Goal: Find specific page/section: Find specific page/section

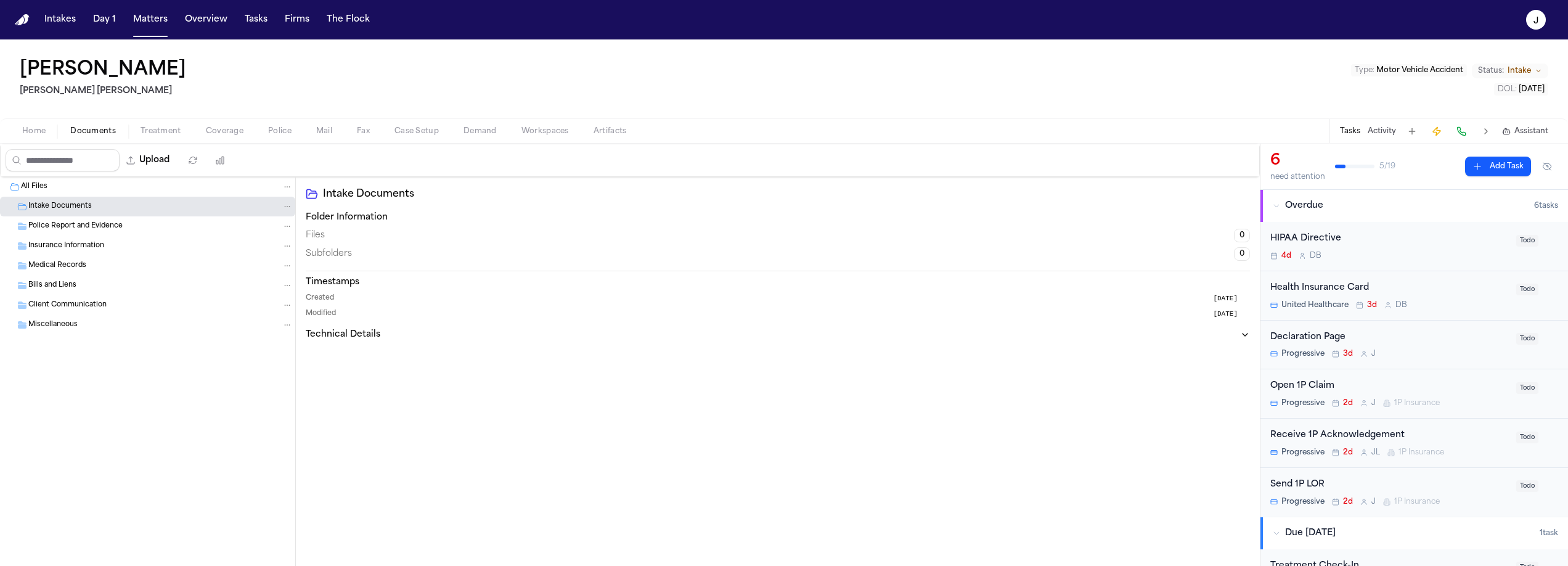
scroll to position [240, 0]
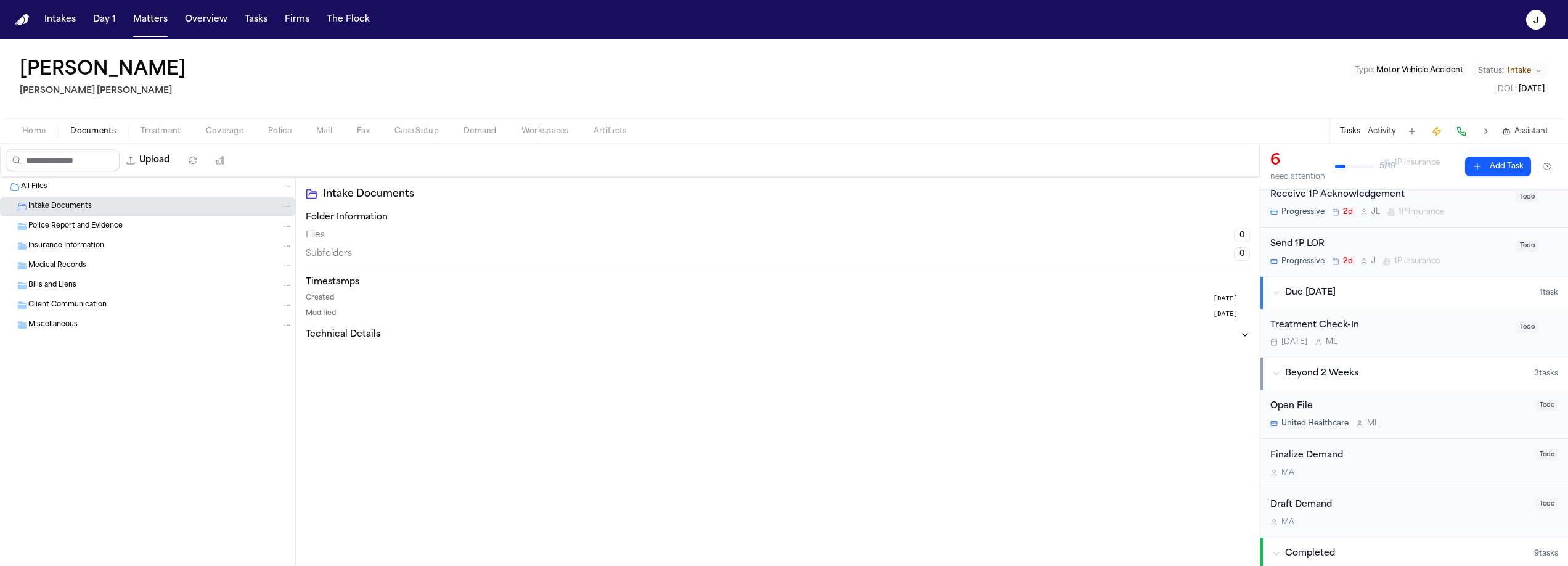
click at [52, 130] on button "Home" at bounding box center [34, 131] width 48 height 14
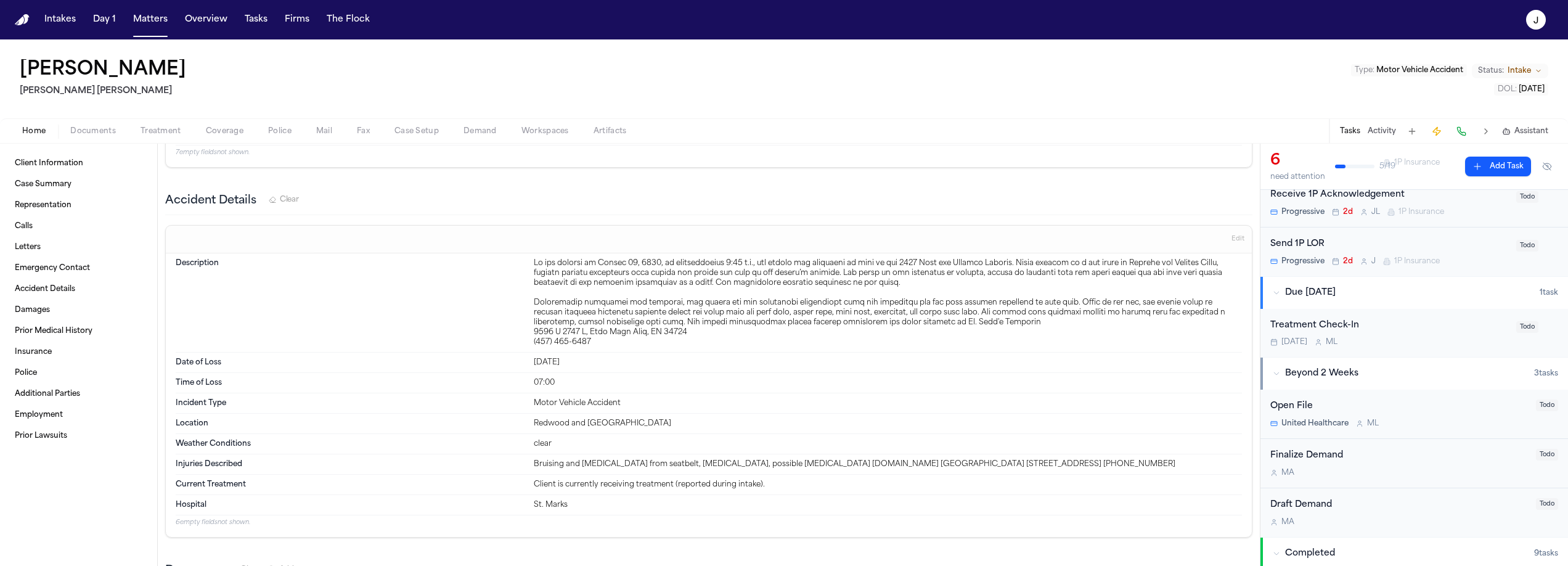
scroll to position [889, 0]
click at [161, 27] on button "Matters" at bounding box center [150, 20] width 44 height 23
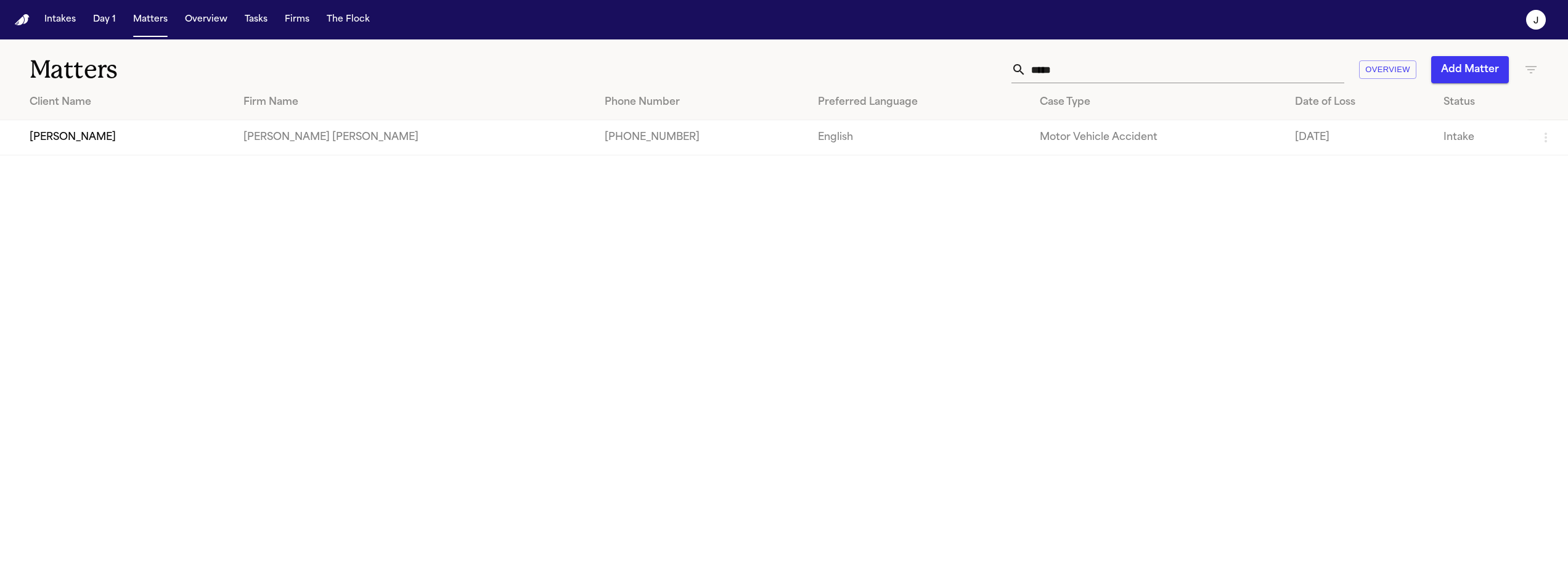
click at [1046, 64] on input "*****" at bounding box center [1185, 70] width 318 height 27
type input "*****"
click at [95, 137] on td "Zulibell Carbonel" at bounding box center [141, 138] width 283 height 35
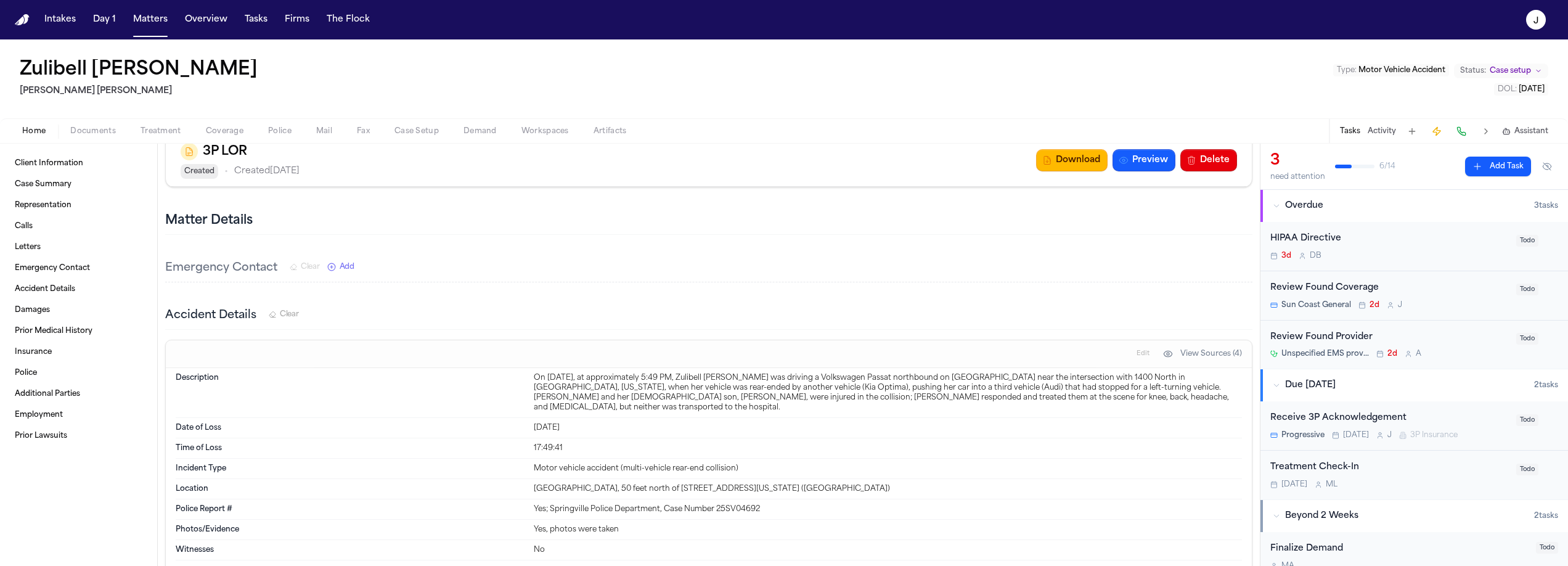
scroll to position [396, 0]
click at [150, 28] on button "Matters" at bounding box center [150, 20] width 44 height 23
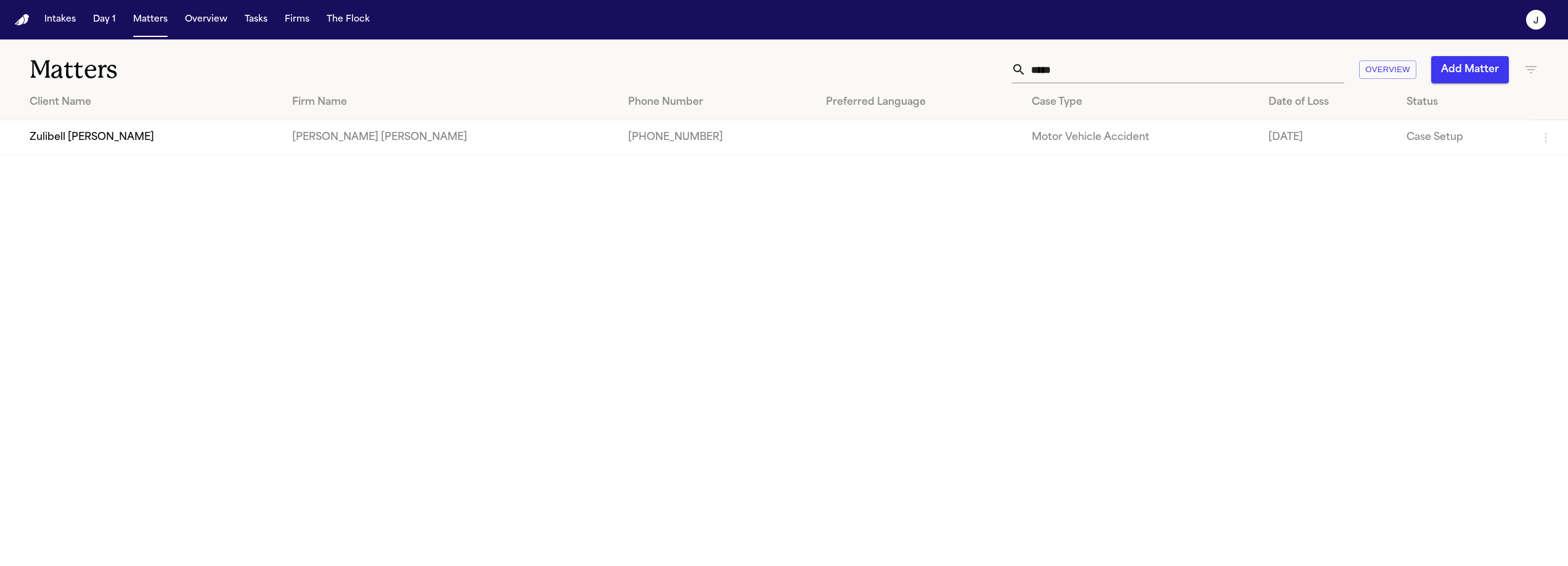
click at [1080, 67] on input "*****" at bounding box center [1185, 70] width 318 height 27
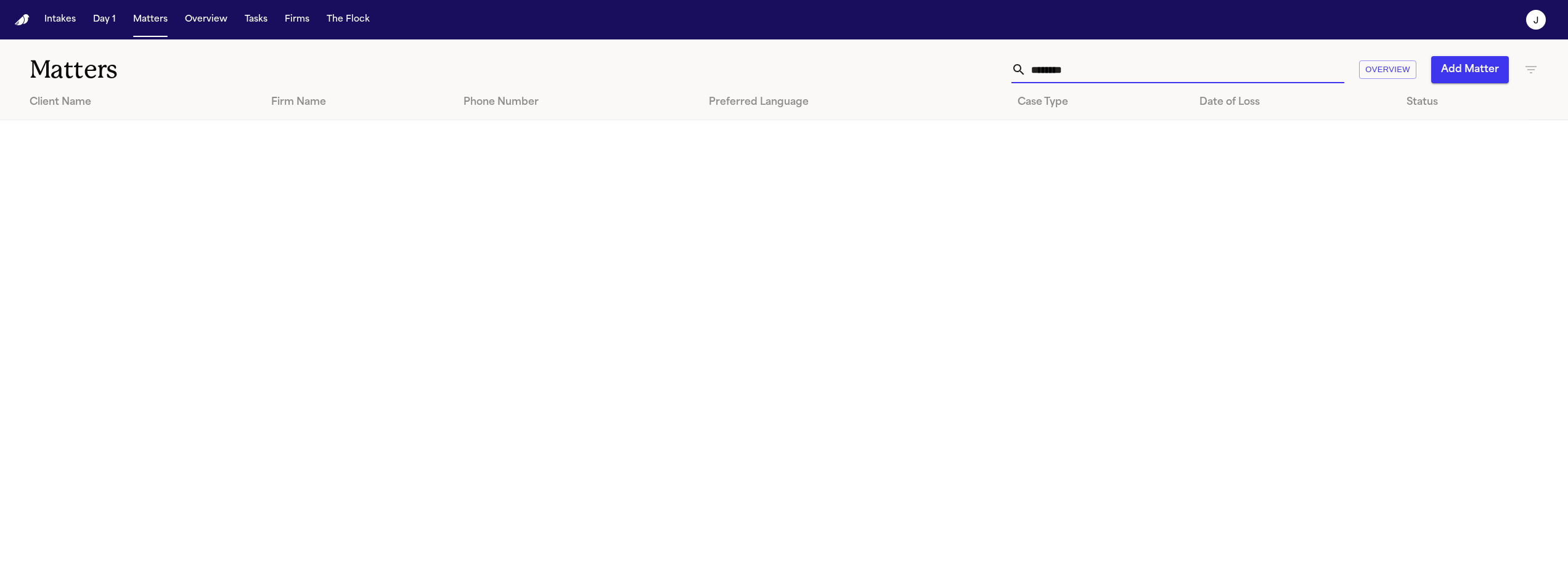
click at [1058, 78] on input "********" at bounding box center [1185, 70] width 318 height 27
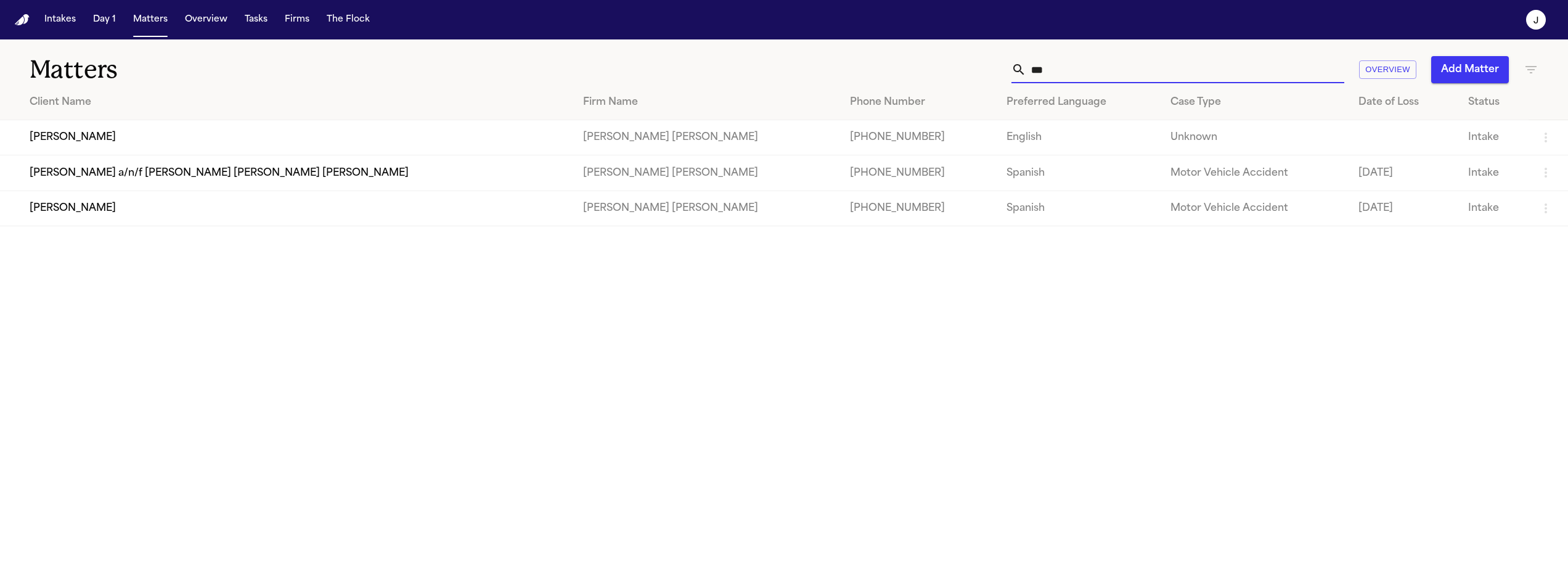
type input "***"
click at [171, 132] on td "Gregory Clifford" at bounding box center [286, 138] width 573 height 35
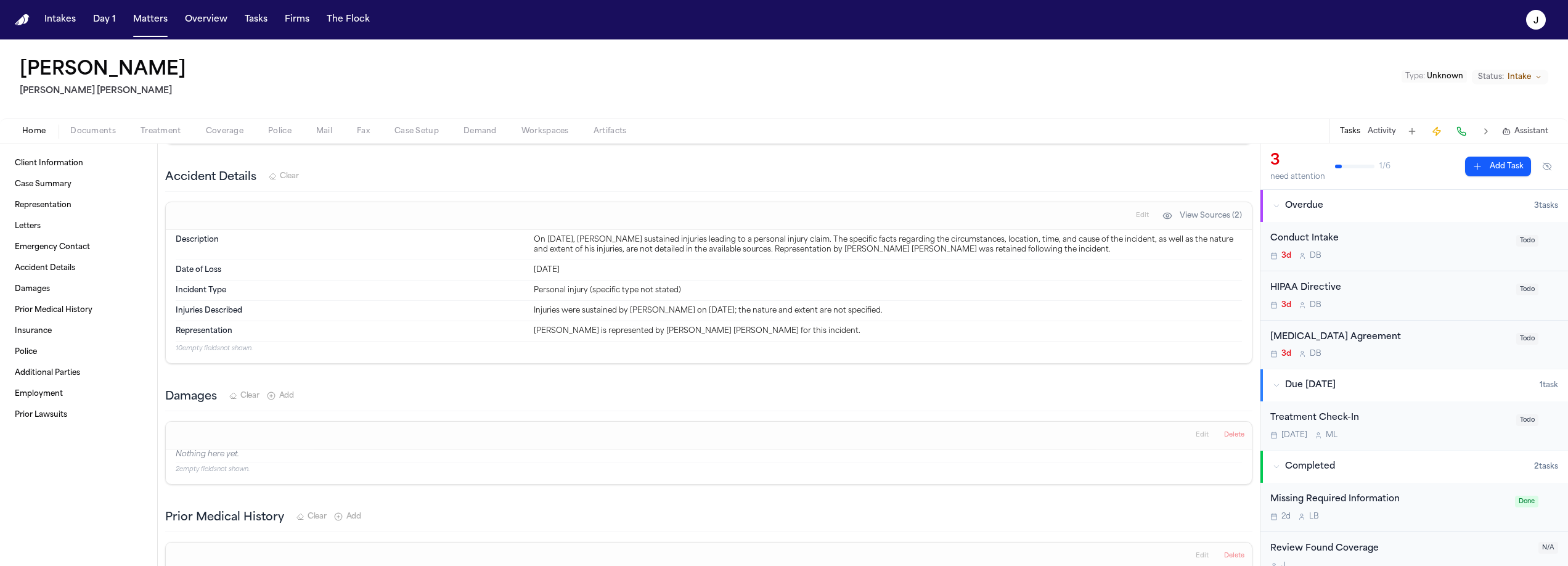
scroll to position [605, 0]
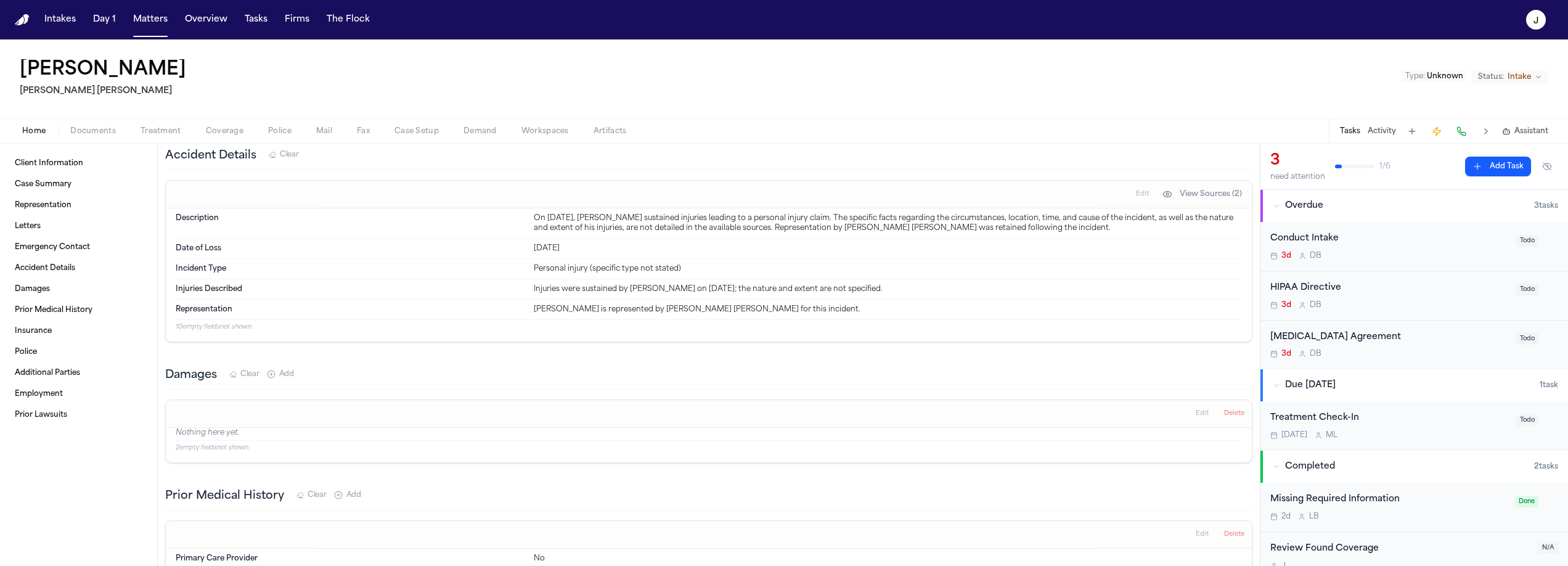
click at [225, 133] on span "Coverage" at bounding box center [225, 131] width 38 height 10
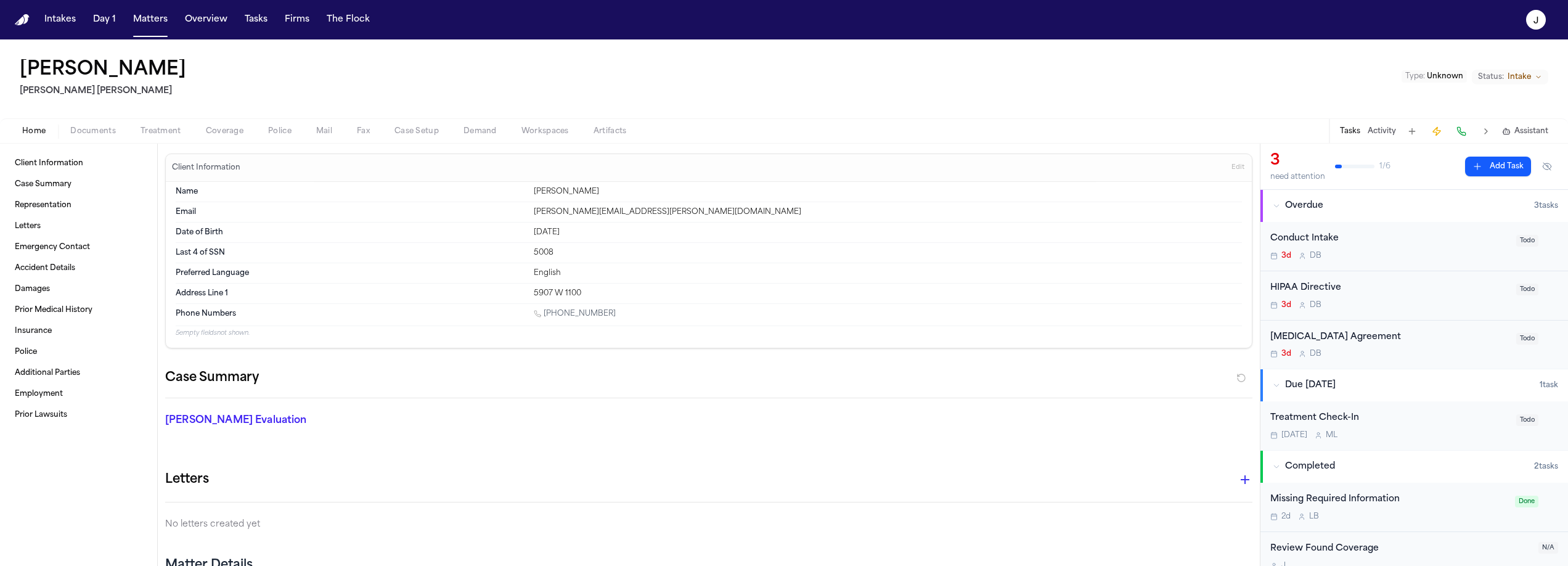
click at [45, 136] on span "Home" at bounding box center [34, 131] width 24 height 10
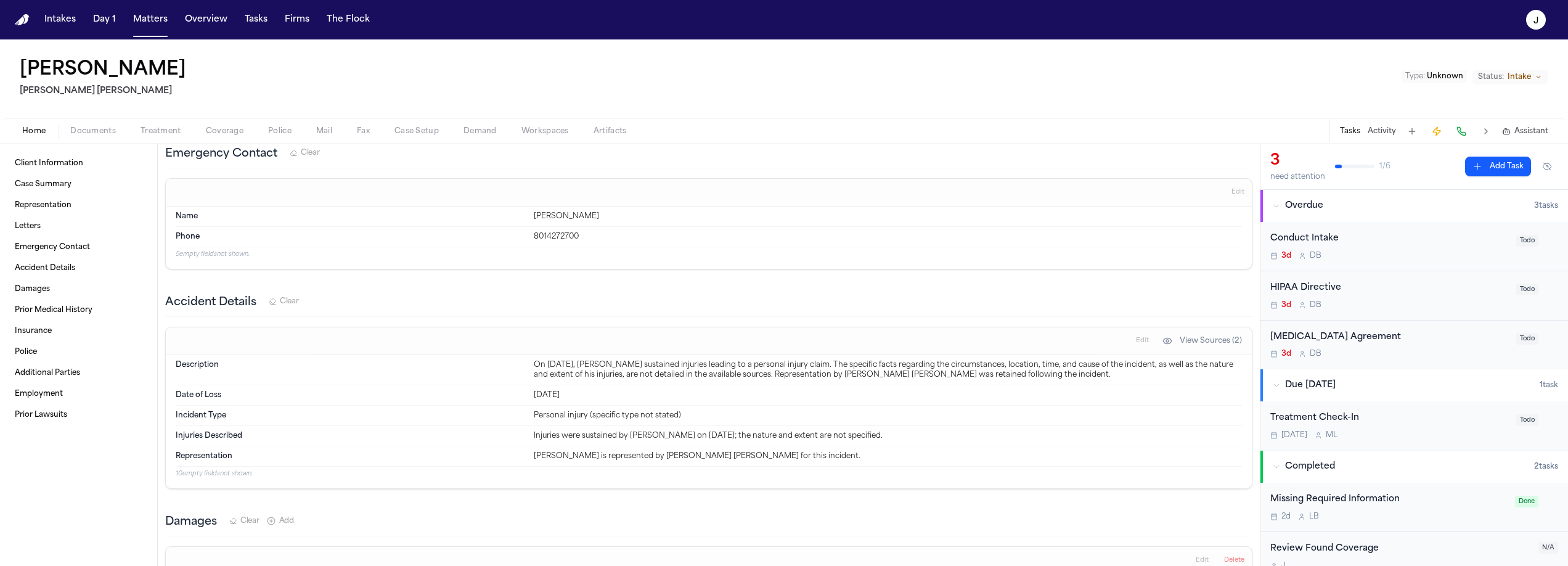
scroll to position [457, 0]
click at [230, 127] on span "Coverage" at bounding box center [225, 131] width 38 height 10
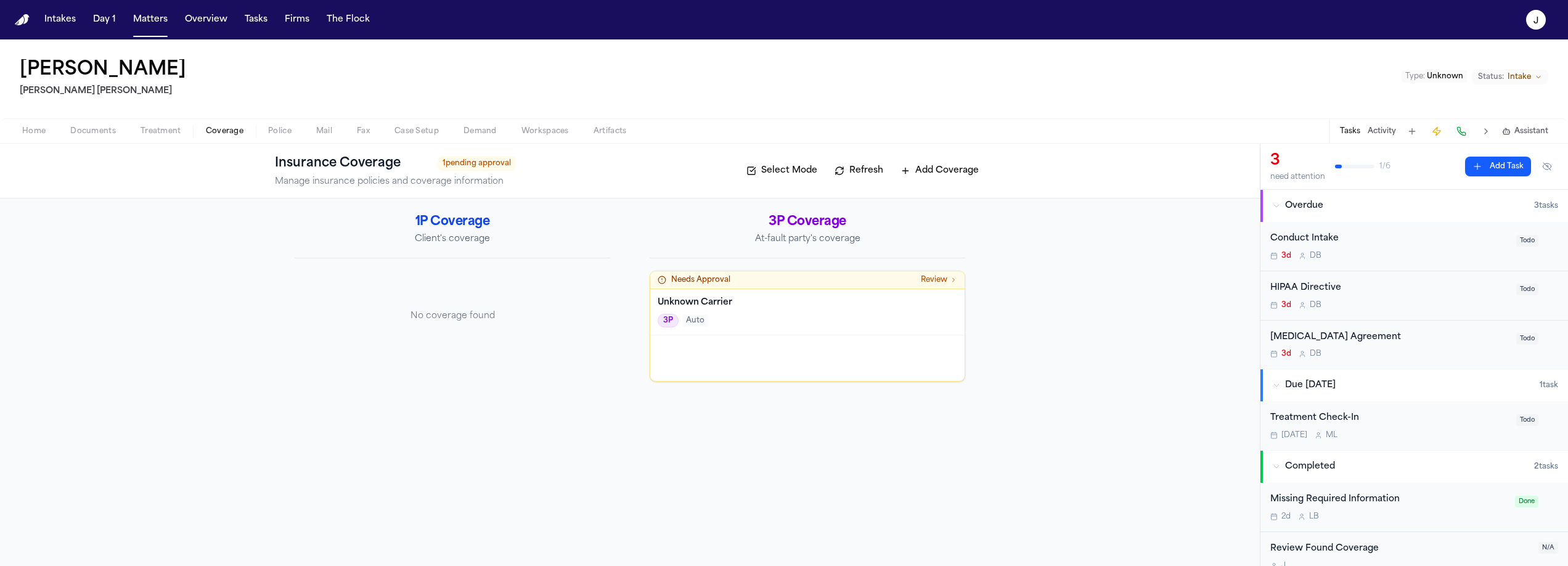
click at [83, 132] on span "Documents" at bounding box center [93, 131] width 45 height 10
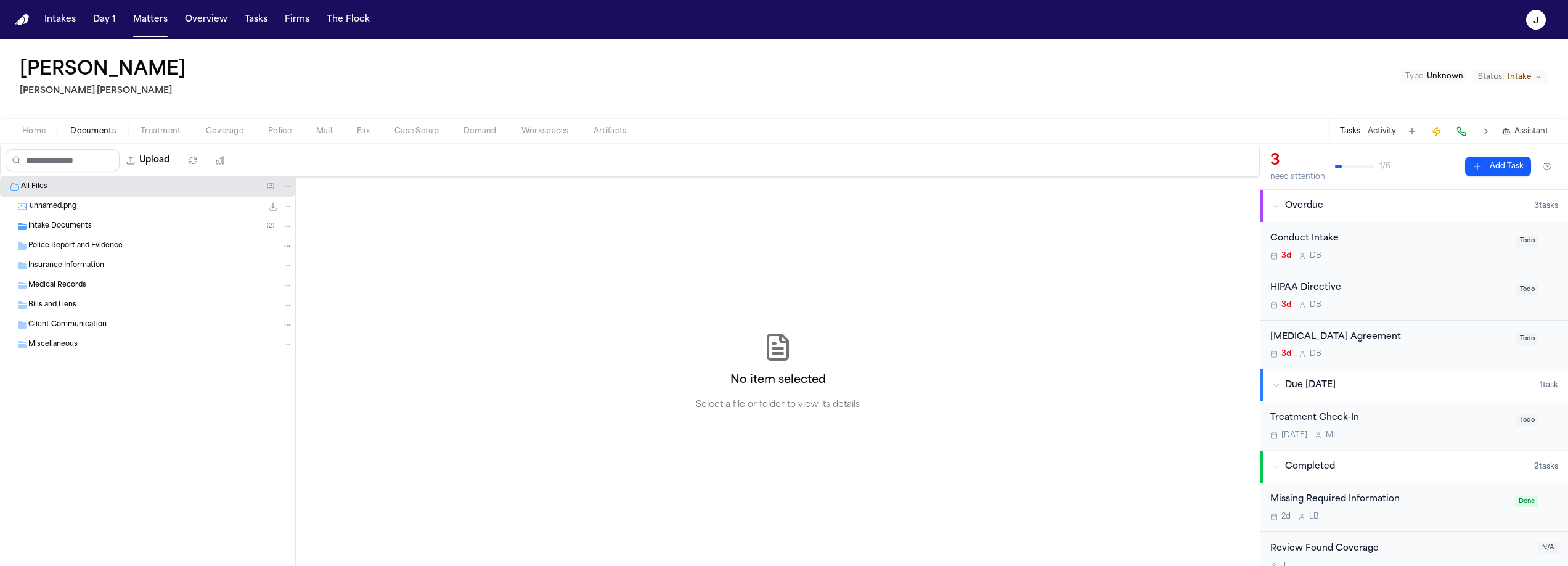
click at [77, 221] on span "Intake Documents" at bounding box center [60, 226] width 63 height 11
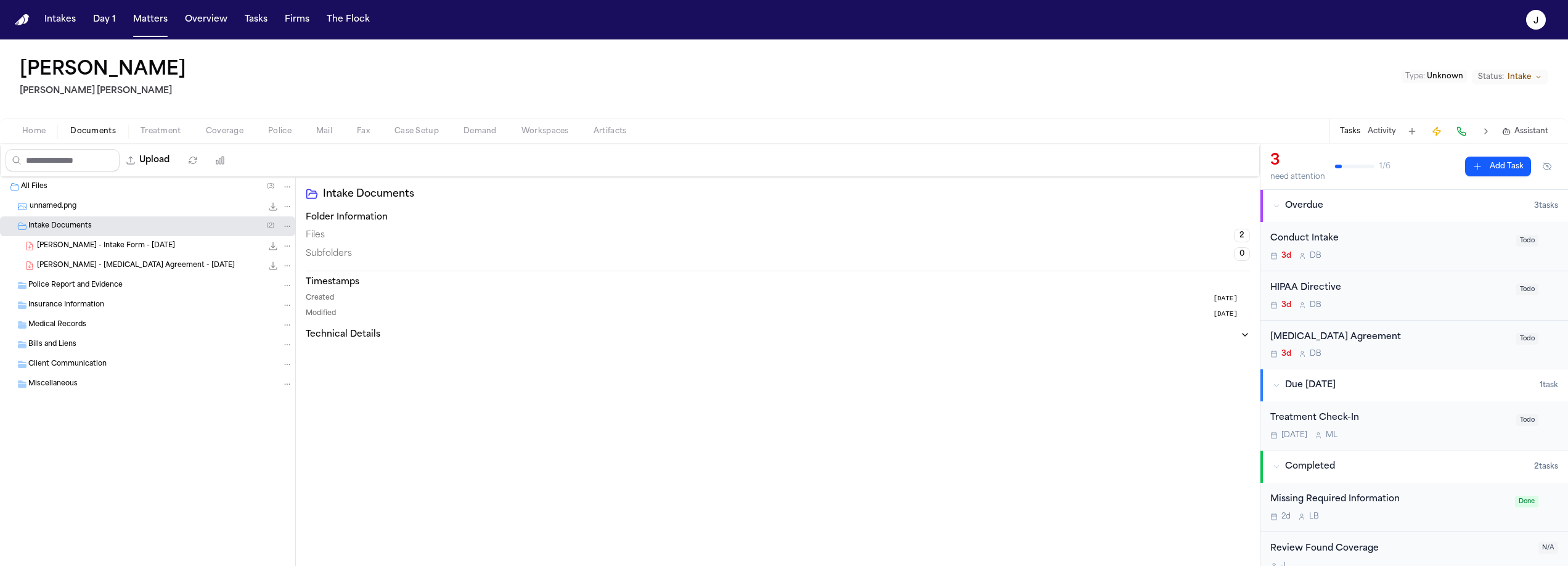
scroll to position [14, 0]
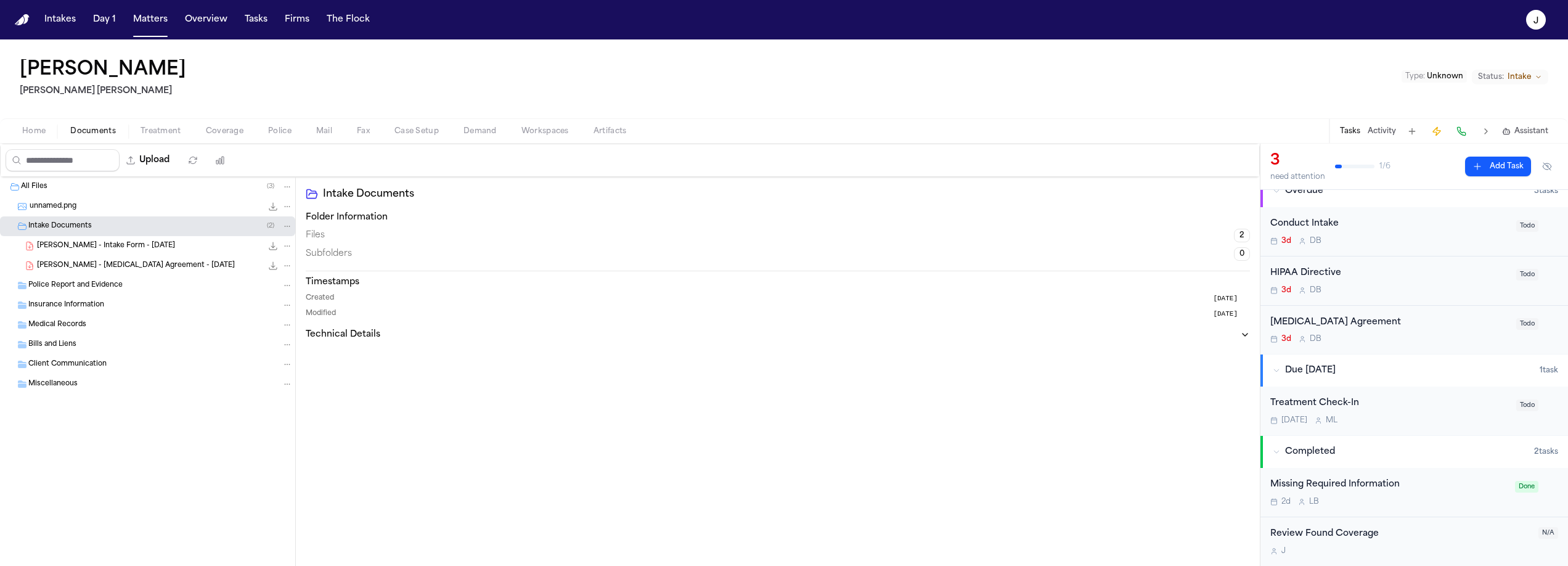
click at [148, 240] on div "G. Clifford - Intake Form - 8.22.25 21.1 KB • PDF" at bounding box center [165, 246] width 255 height 13
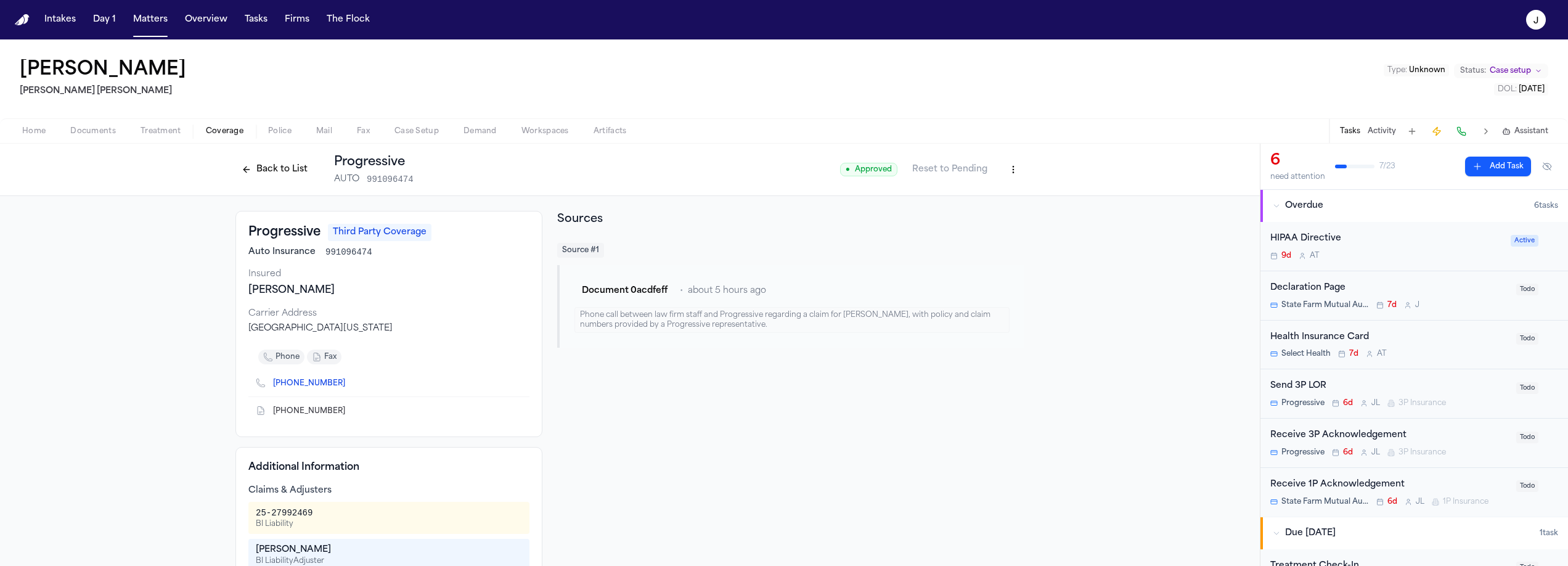
scroll to position [86, 0]
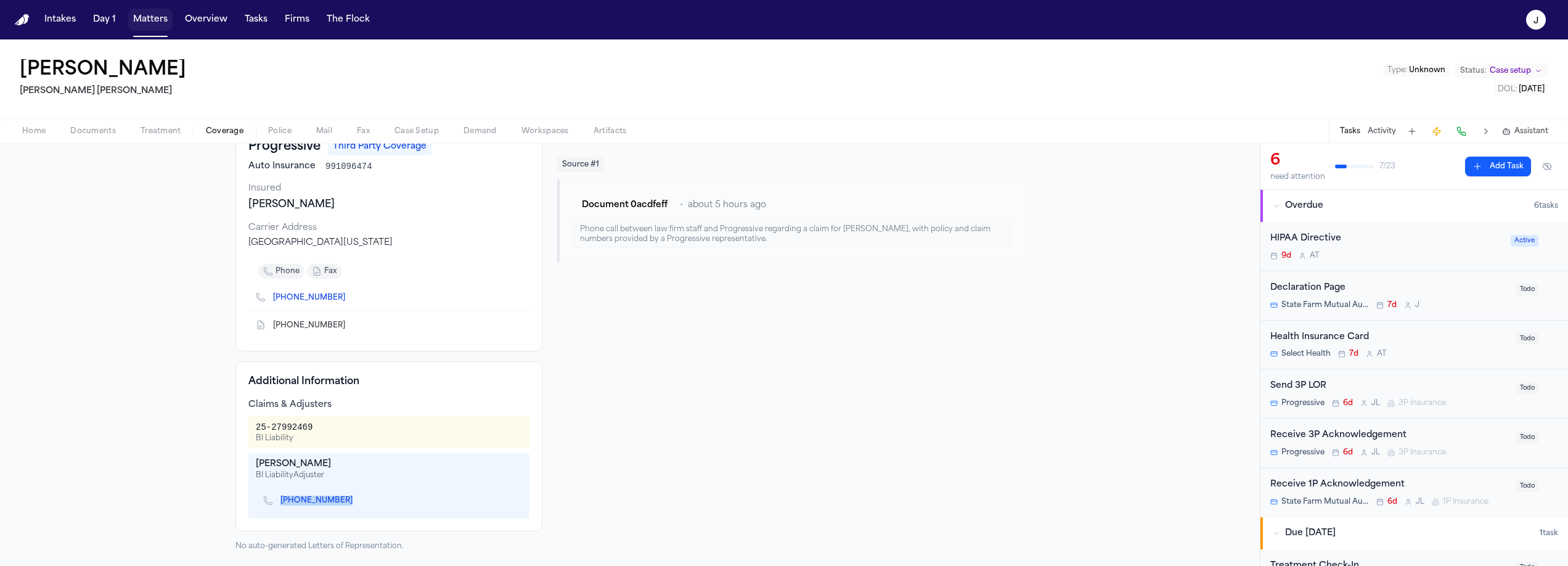
click at [150, 27] on button "Matters" at bounding box center [150, 20] width 44 height 23
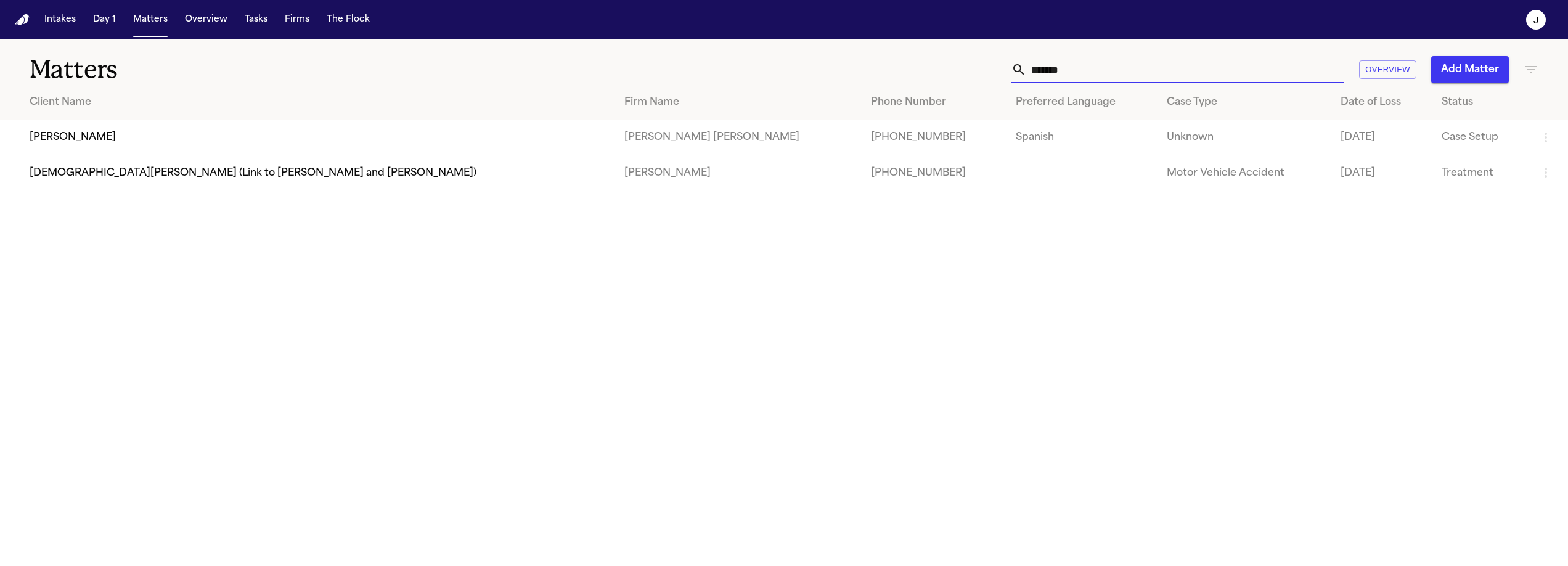
click at [1046, 72] on input "*******" at bounding box center [1185, 70] width 318 height 27
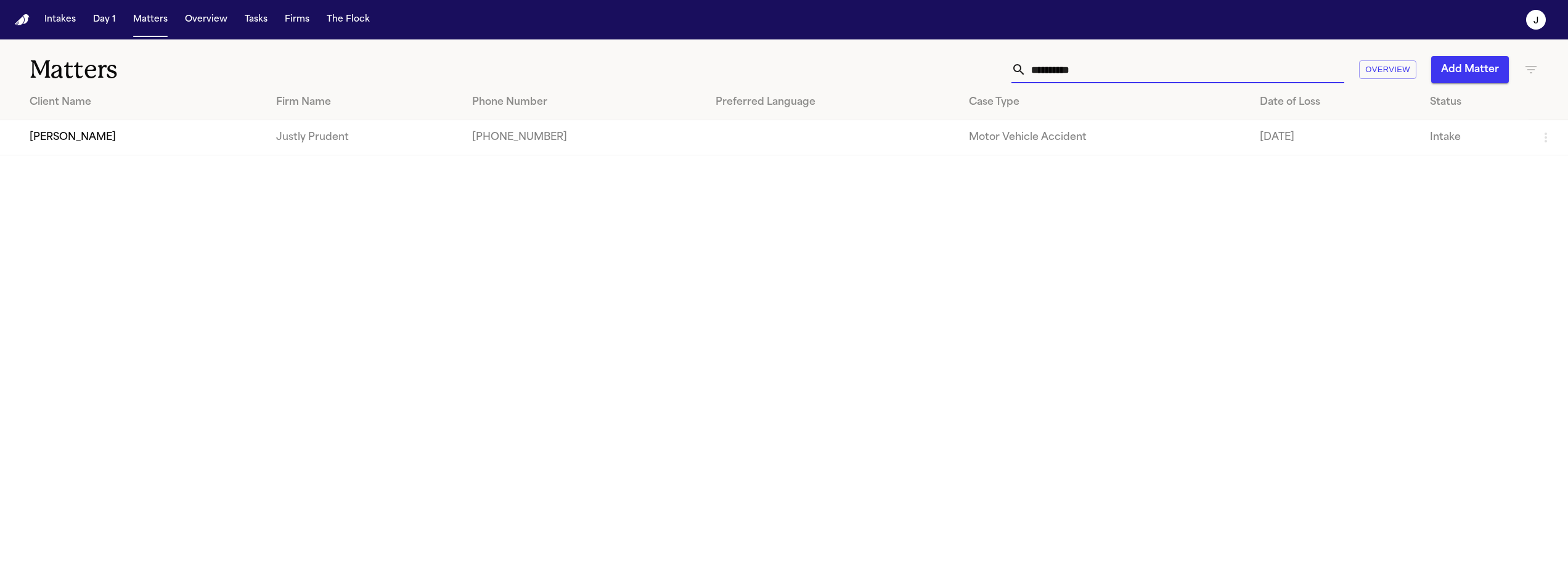
type input "**********"
click at [182, 136] on td "[PERSON_NAME]" at bounding box center [133, 138] width 266 height 35
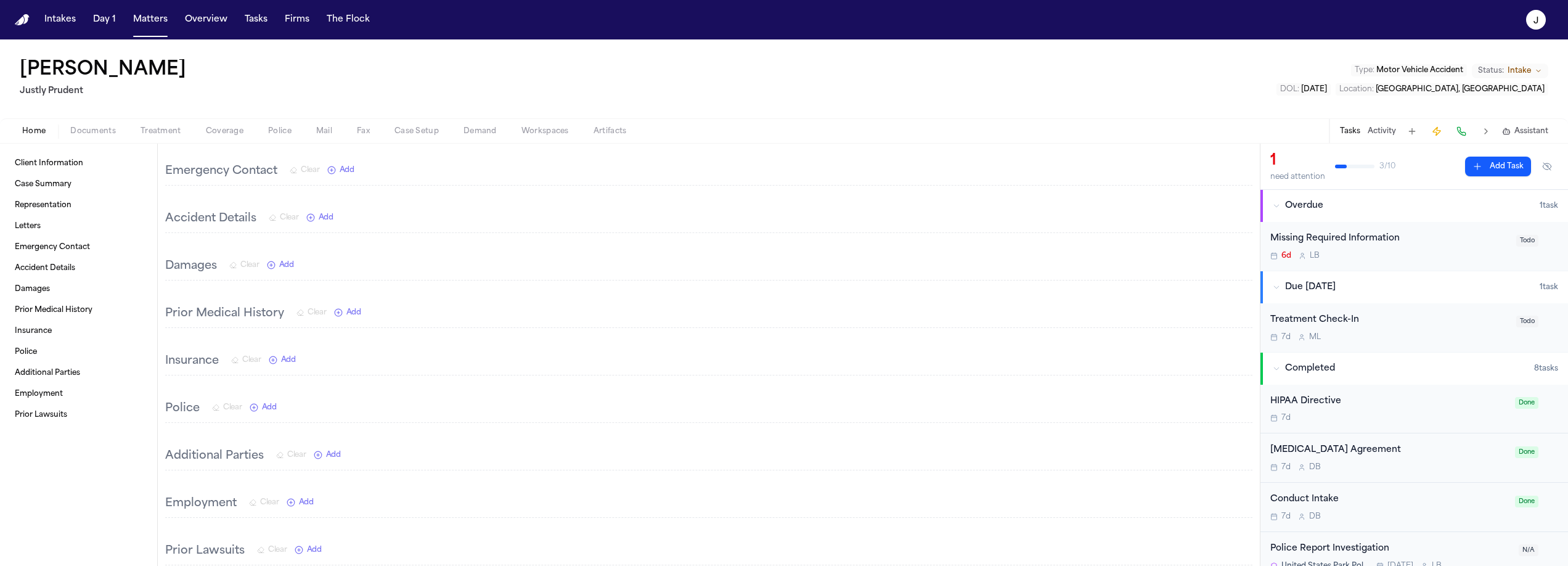
click at [111, 127] on span "Documents" at bounding box center [93, 131] width 45 height 10
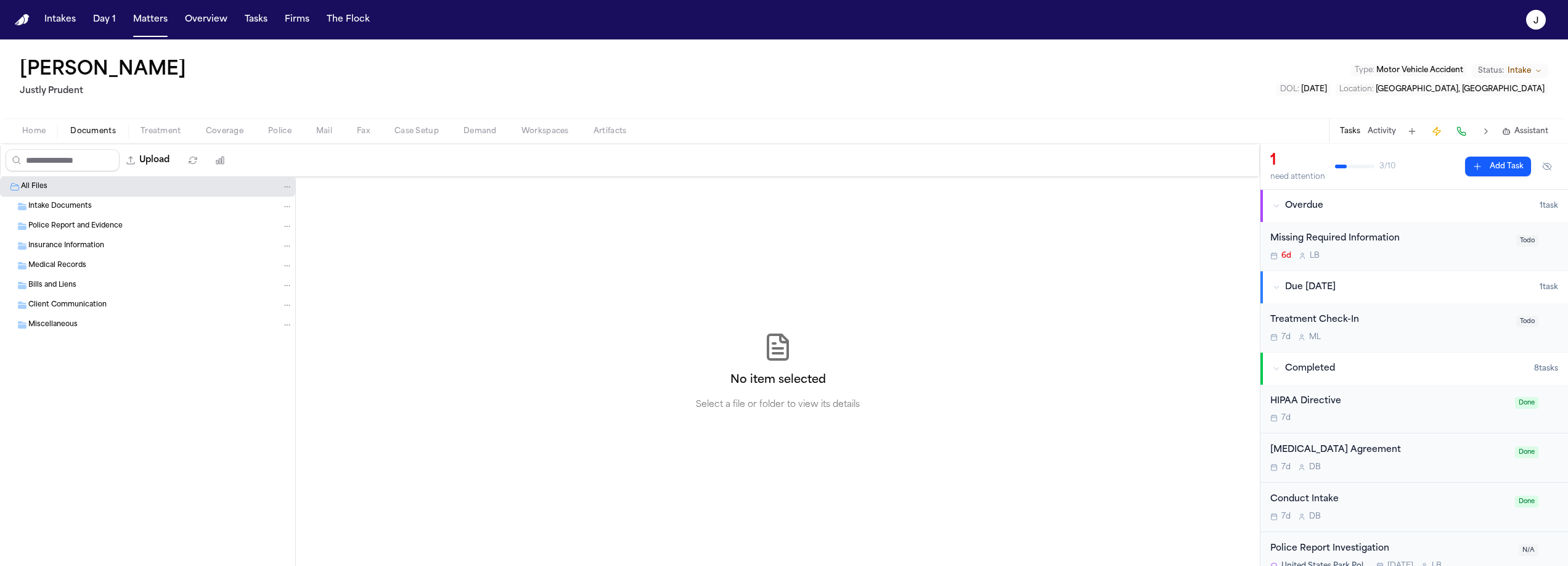
click at [71, 211] on div "Intake Documents" at bounding box center [160, 206] width 265 height 11
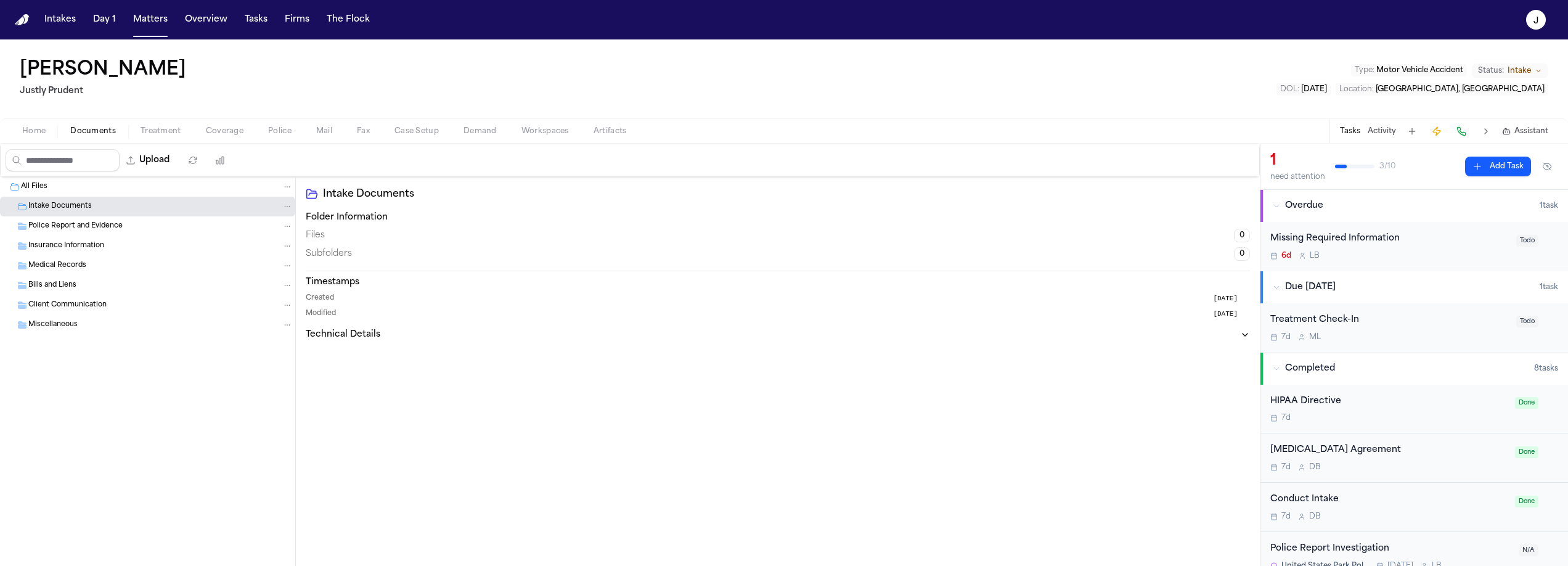
click at [71, 211] on span "Intake Documents" at bounding box center [60, 207] width 63 height 11
click at [72, 223] on span "Police Report and Evidence" at bounding box center [75, 226] width 94 height 11
click at [68, 244] on span "Insurance Information" at bounding box center [66, 246] width 76 height 11
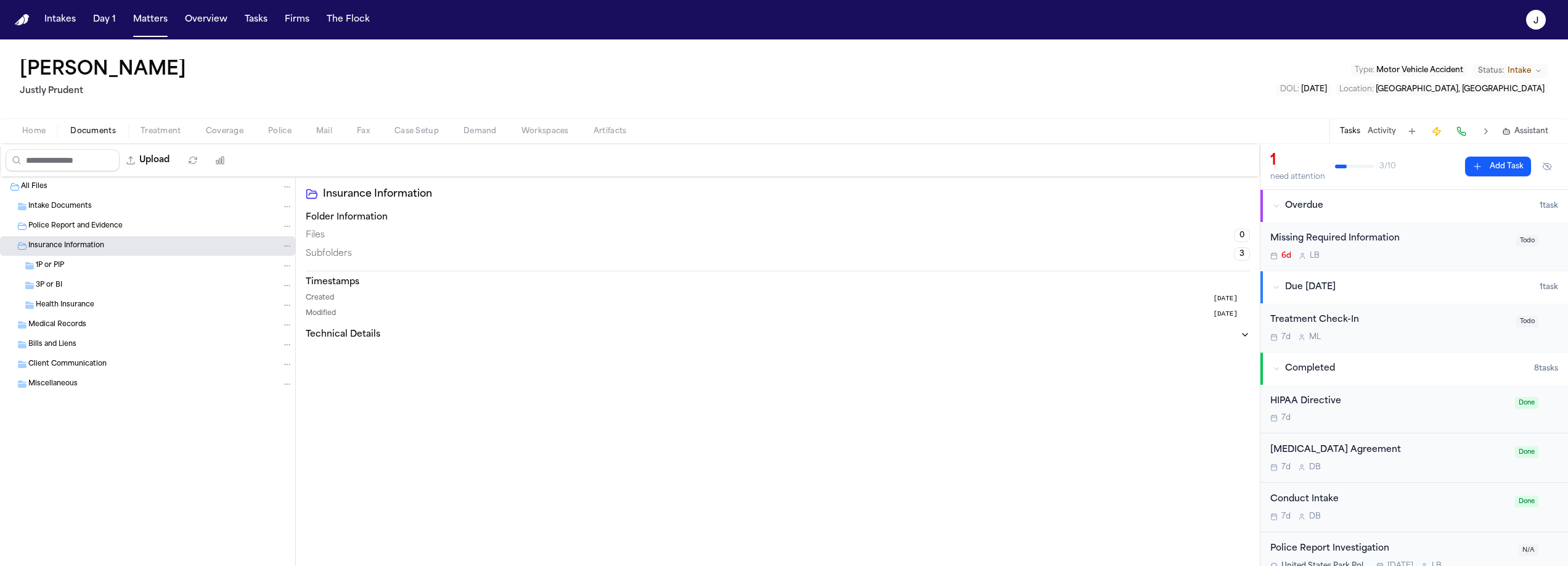
click at [40, 129] on span "Home" at bounding box center [34, 131] width 24 height 10
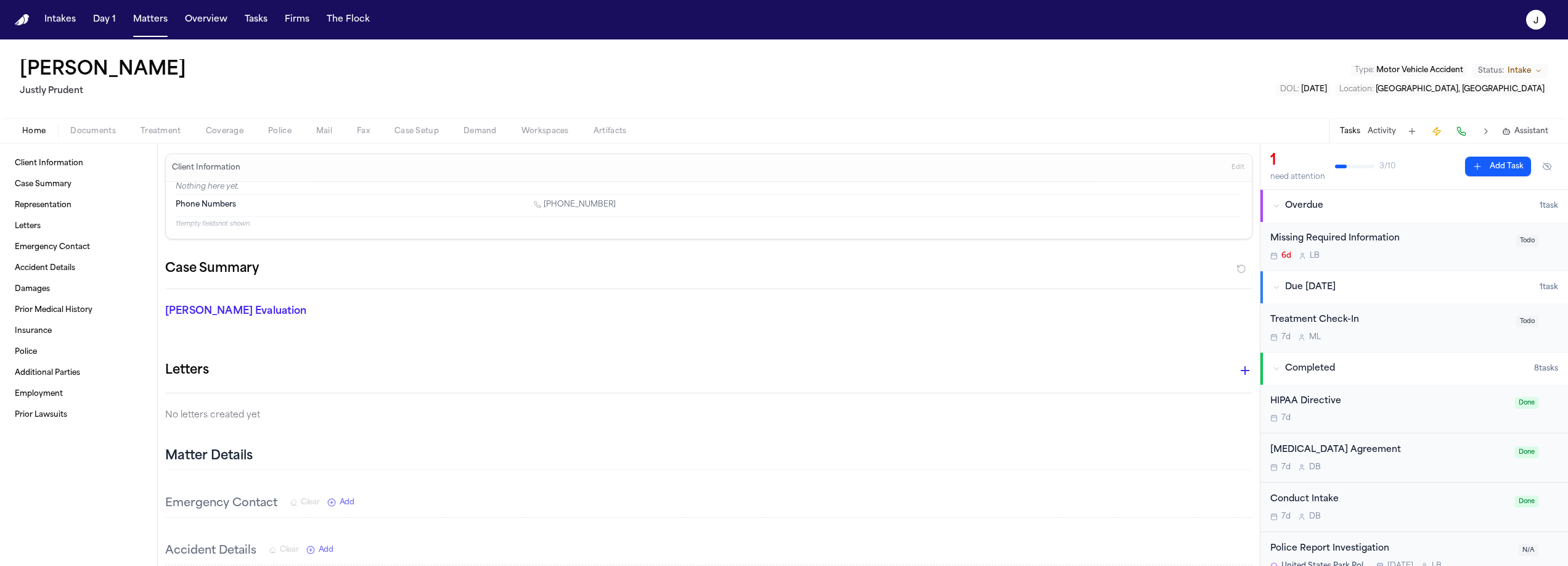
click at [142, 134] on span "Treatment" at bounding box center [160, 131] width 41 height 10
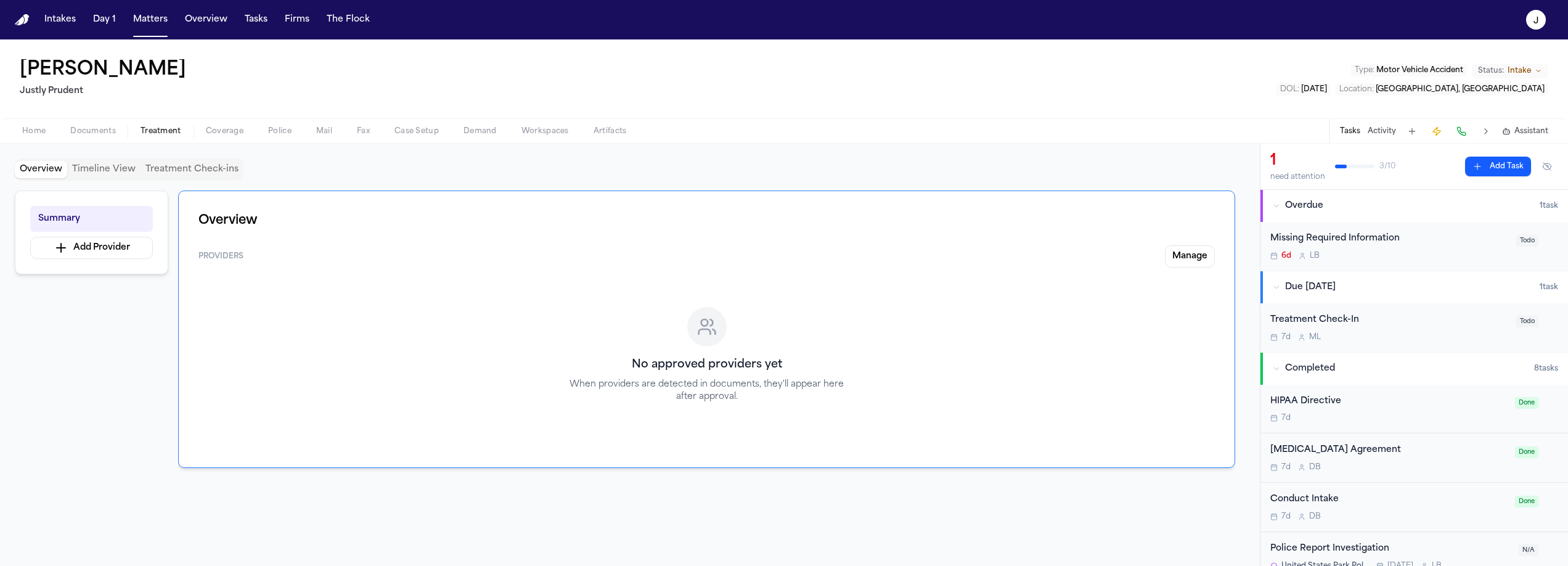
click at [218, 132] on span "Coverage" at bounding box center [225, 131] width 38 height 10
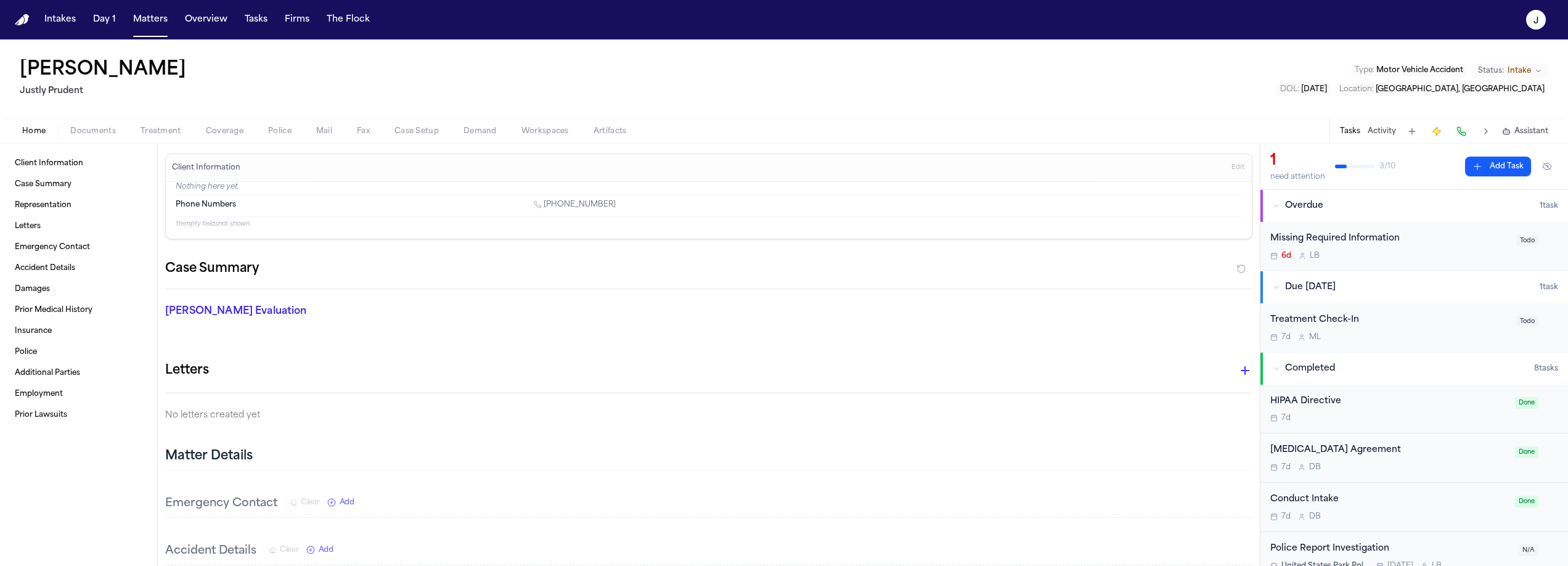
click at [42, 132] on span "Home" at bounding box center [34, 131] width 24 height 10
